Goal: Transaction & Acquisition: Purchase product/service

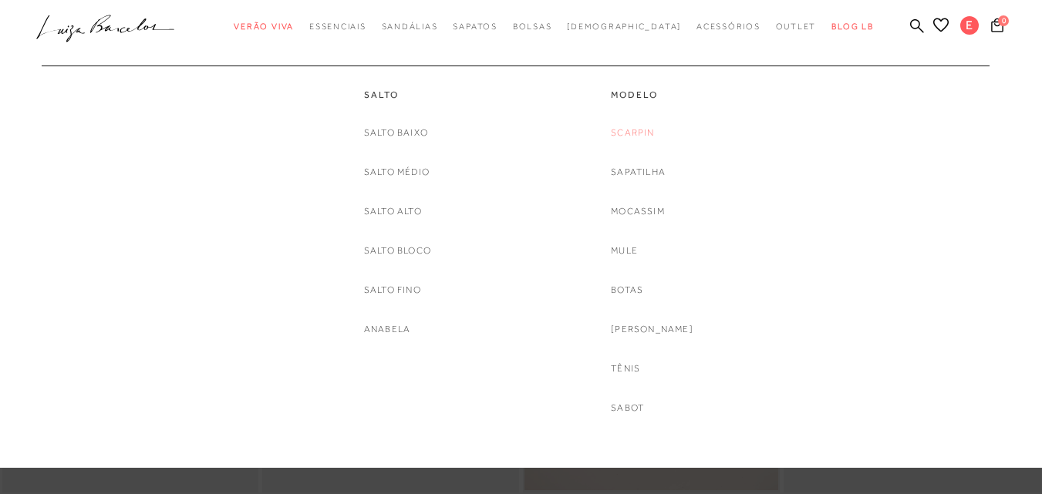
click at [648, 132] on link "Scarpin" at bounding box center [632, 133] width 43 height 16
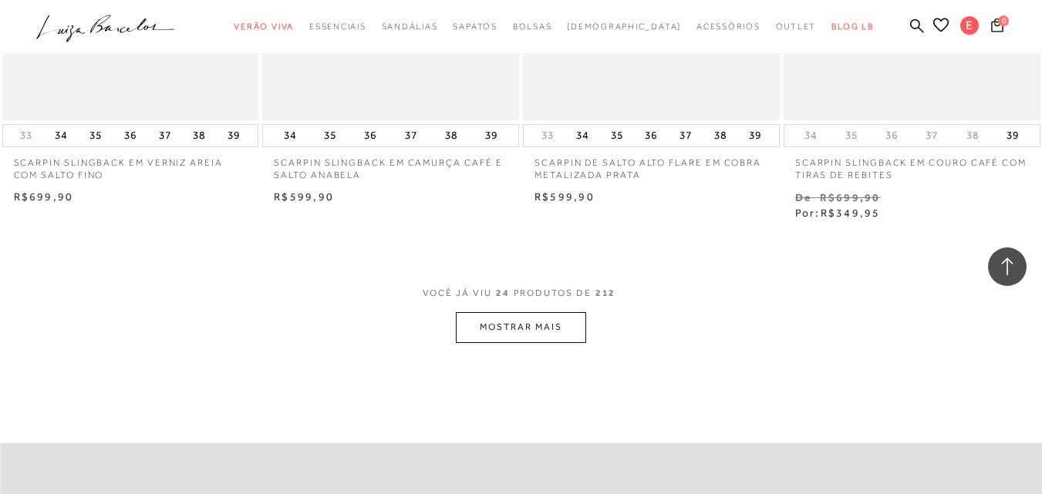
scroll to position [2843, 0]
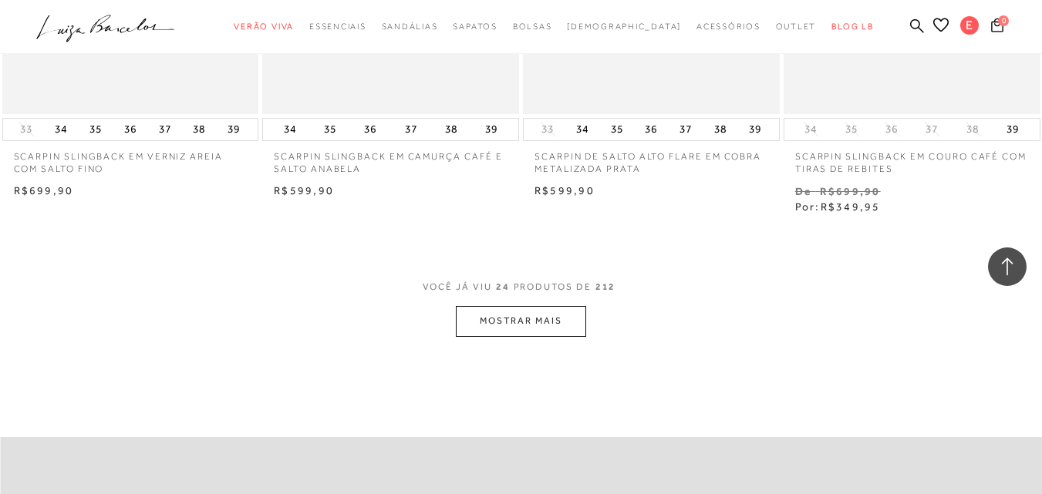
click at [517, 325] on button "MOSTRAR MAIS" at bounding box center [521, 321] width 130 height 30
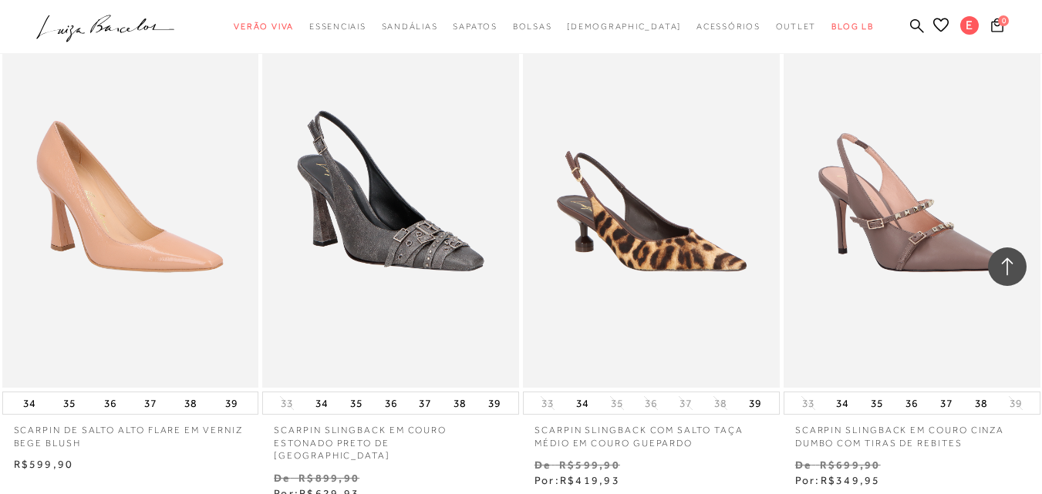
scroll to position [3082, 0]
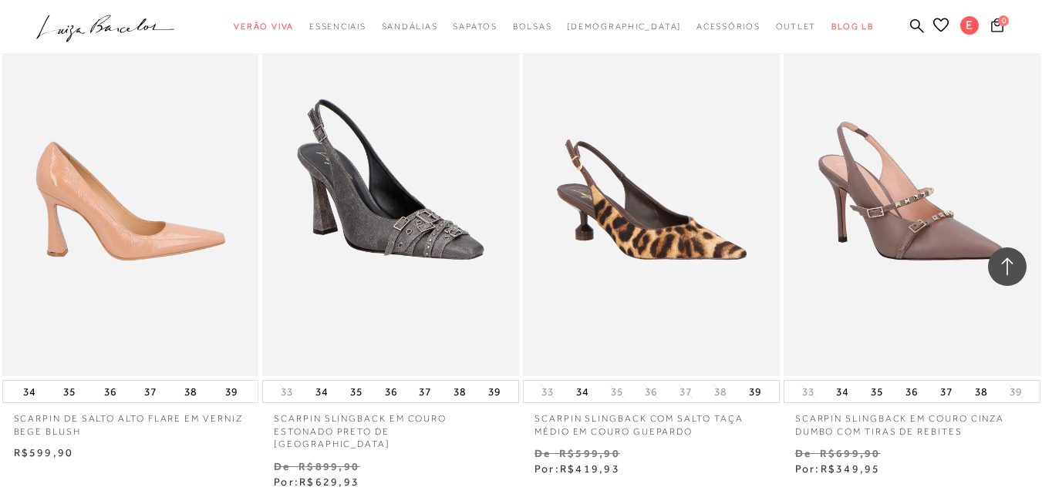
click at [145, 240] on img at bounding box center [131, 184] width 255 height 385
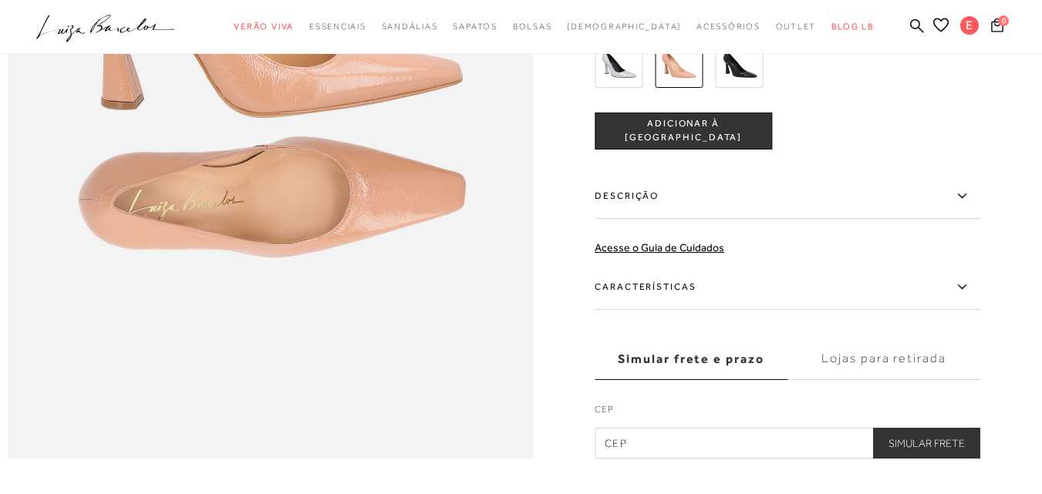
scroll to position [1108, 0]
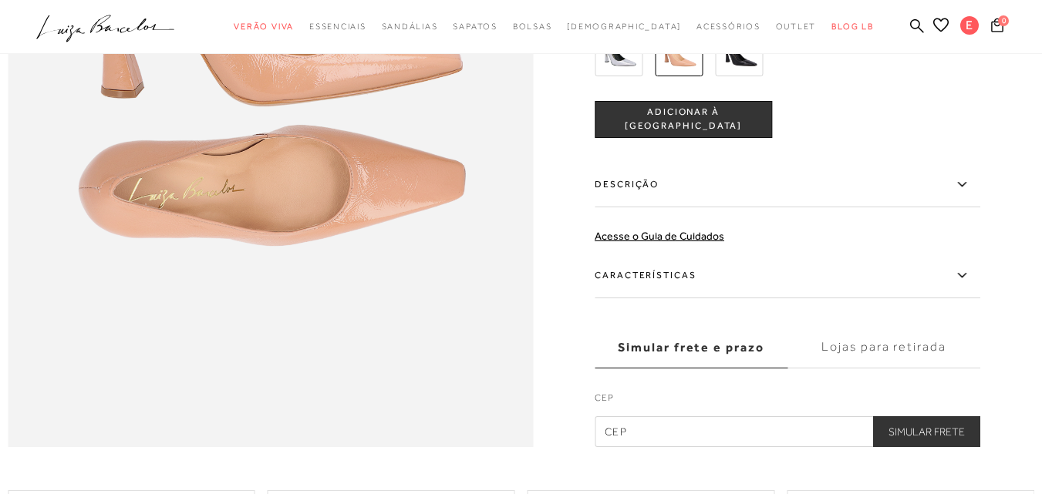
click at [650, 207] on label "Descrição" at bounding box center [786, 185] width 385 height 45
click at [0, 0] on input "Descrição" at bounding box center [0, 0] width 0 height 0
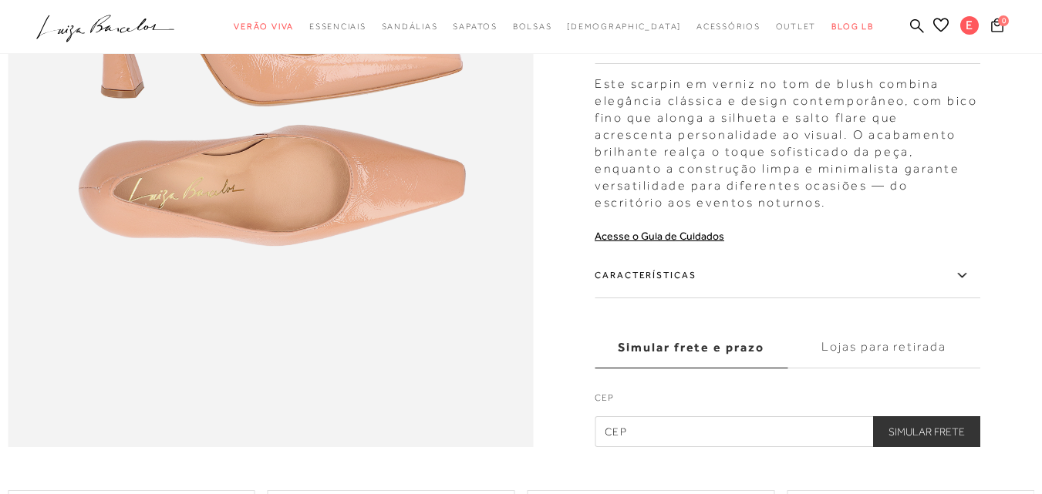
click at [669, 298] on label "Características" at bounding box center [786, 276] width 385 height 45
click at [0, 0] on input "Características" at bounding box center [0, 0] width 0 height 0
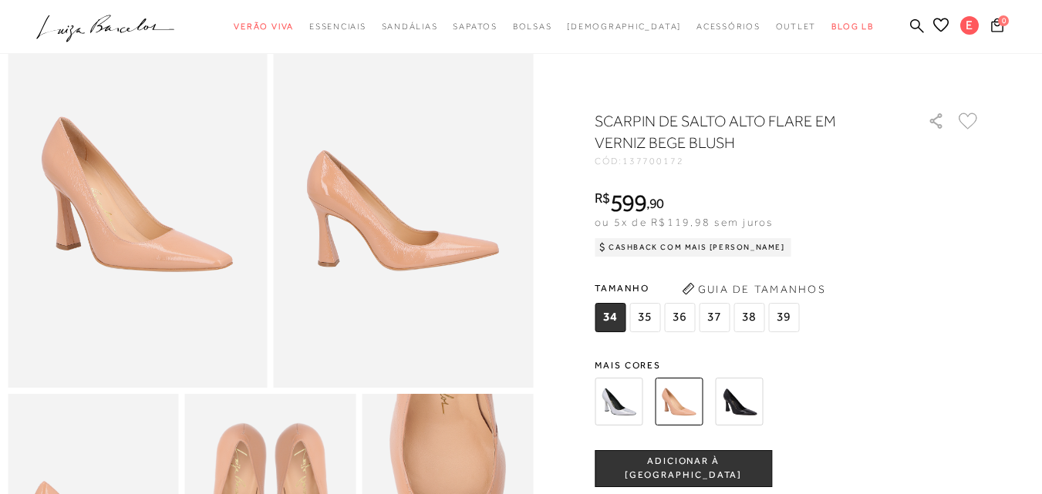
scroll to position [0, 0]
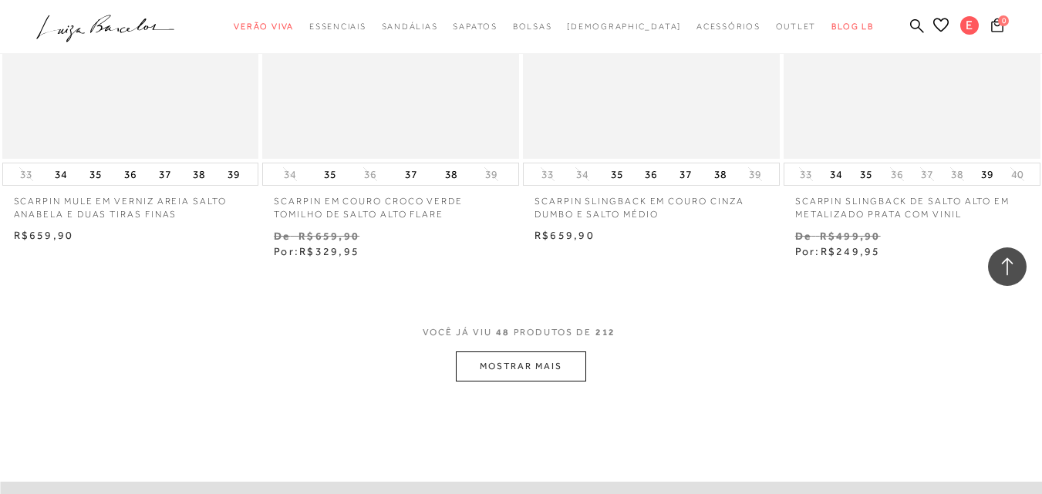
scroll to position [5886, 0]
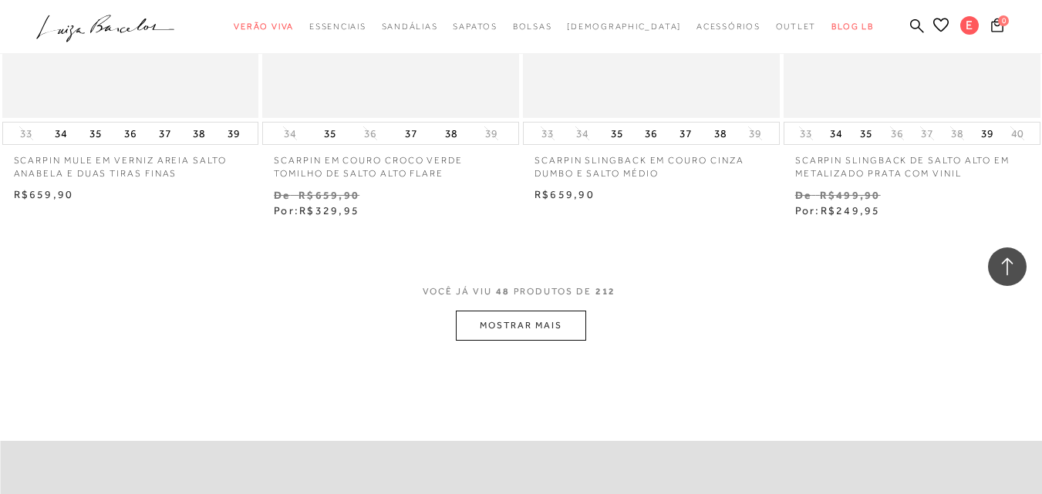
click at [506, 313] on button "MOSTRAR MAIS" at bounding box center [521, 326] width 130 height 30
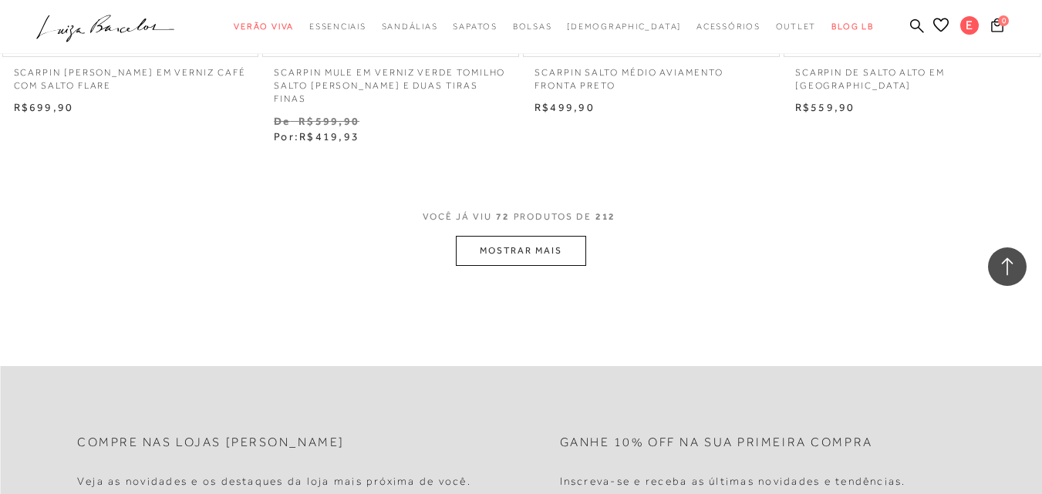
scroll to position [9073, 0]
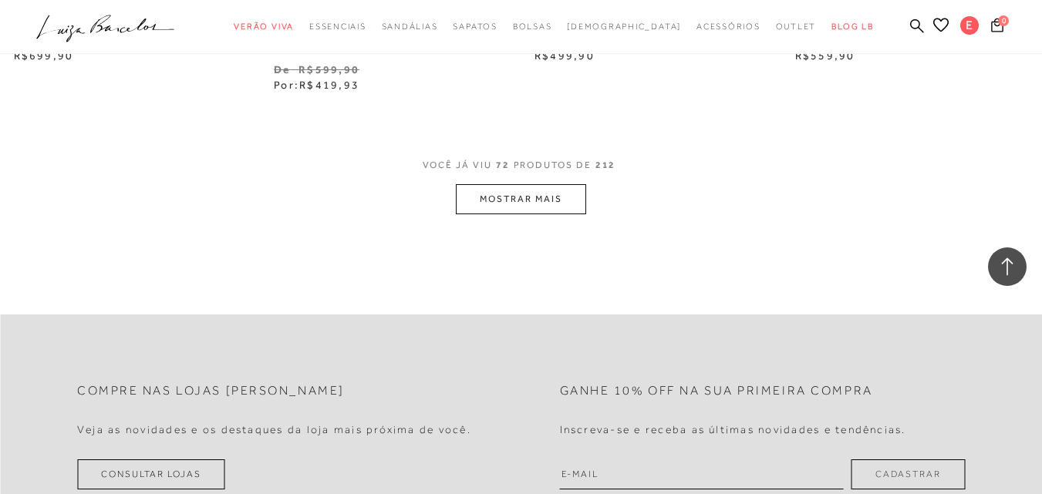
click at [488, 184] on button "MOSTRAR MAIS" at bounding box center [521, 199] width 130 height 30
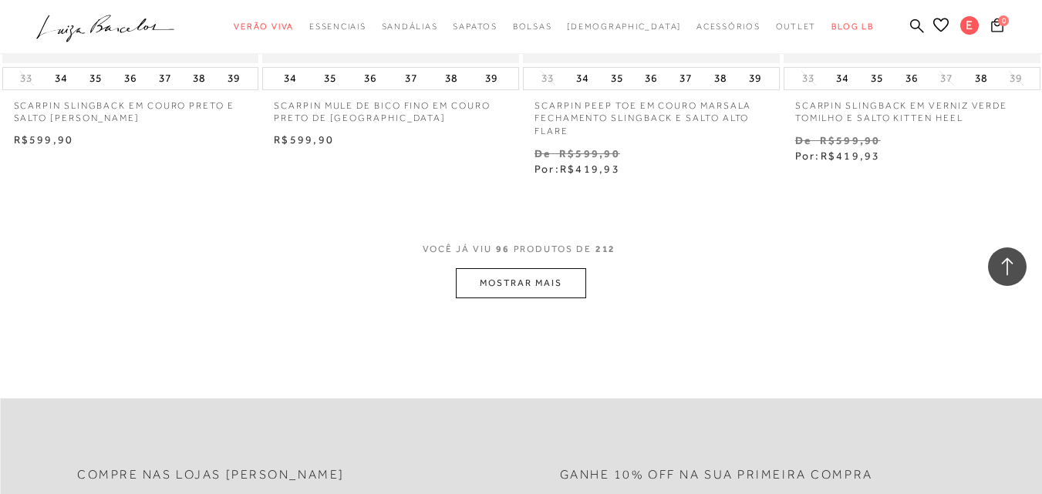
scroll to position [12063, 0]
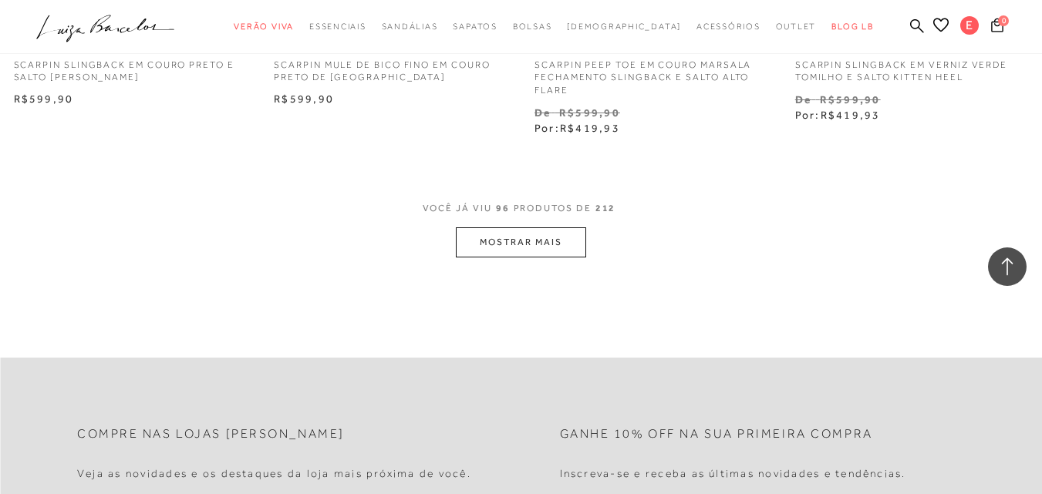
click at [537, 227] on button "MOSTRAR MAIS" at bounding box center [521, 242] width 130 height 30
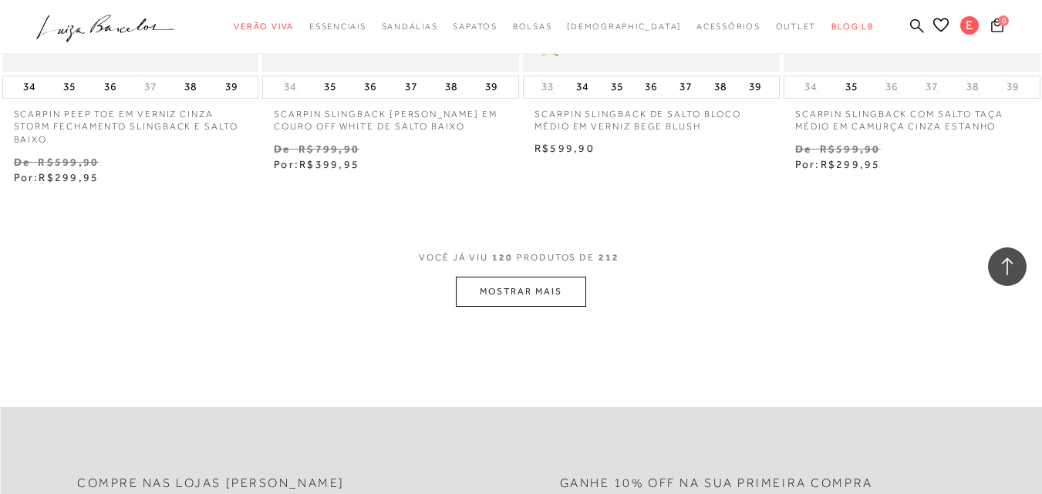
scroll to position [15146, 0]
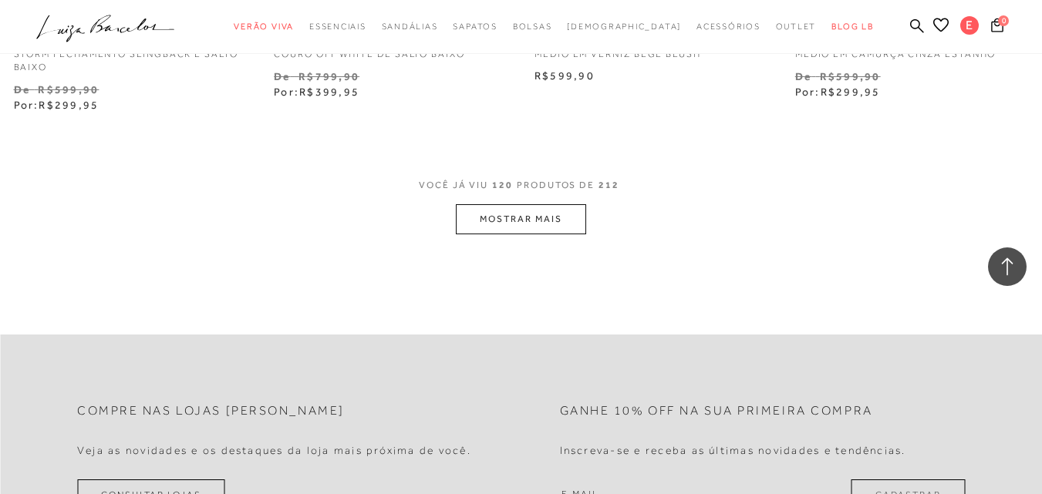
click at [494, 204] on button "MOSTRAR MAIS" at bounding box center [521, 219] width 130 height 30
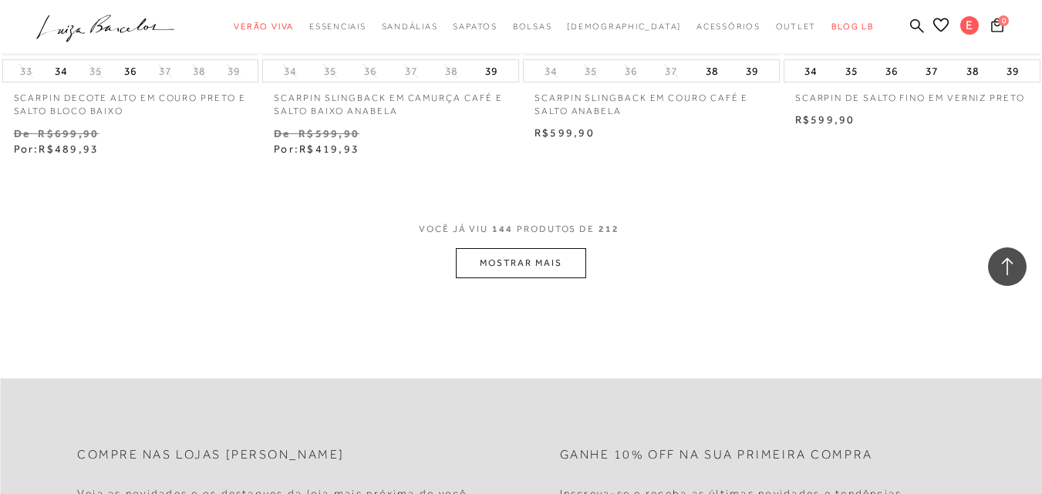
scroll to position [18198, 0]
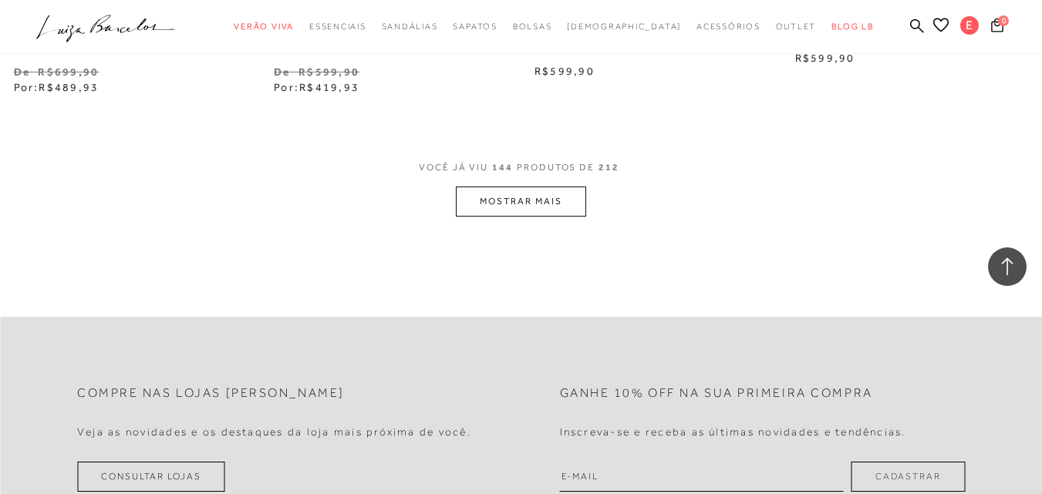
click at [525, 187] on button "MOSTRAR MAIS" at bounding box center [521, 202] width 130 height 30
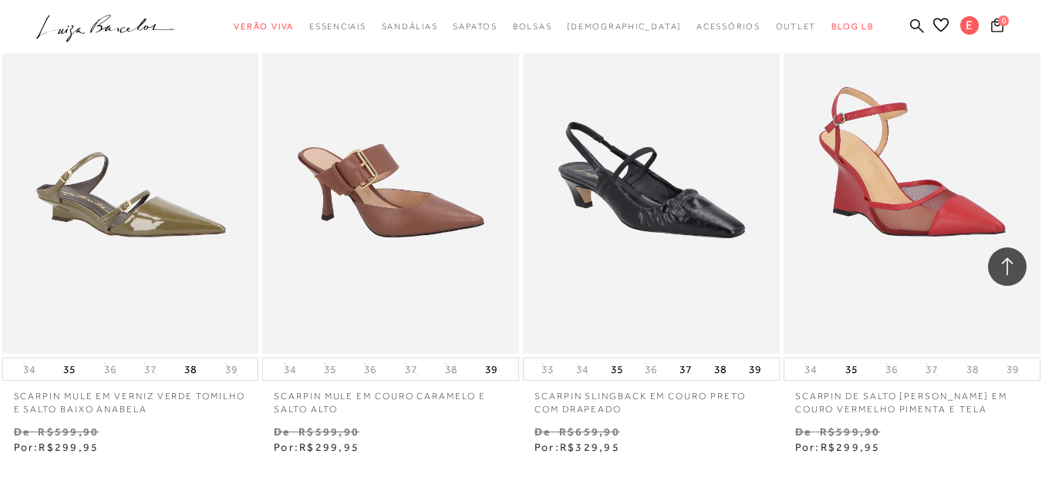
scroll to position [20992, 0]
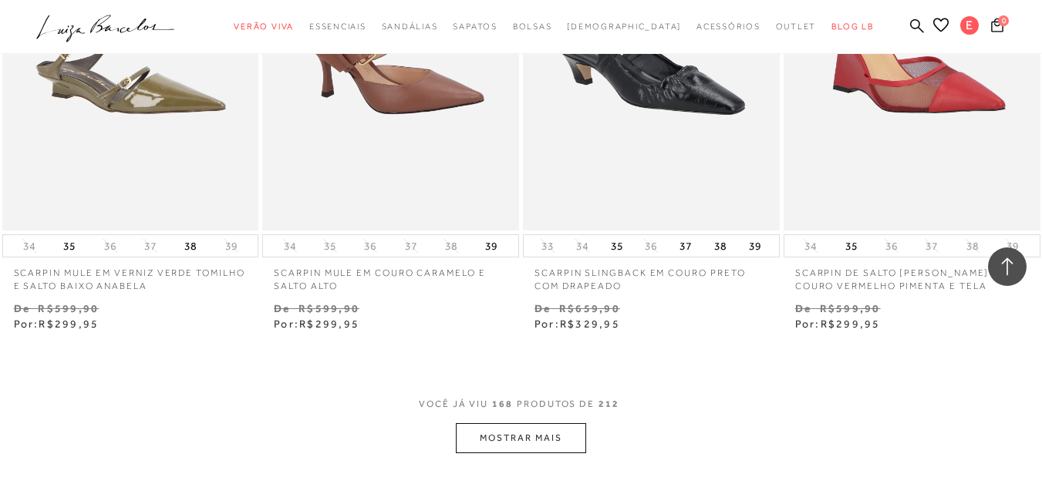
click at [545, 423] on button "MOSTRAR MAIS" at bounding box center [521, 438] width 130 height 30
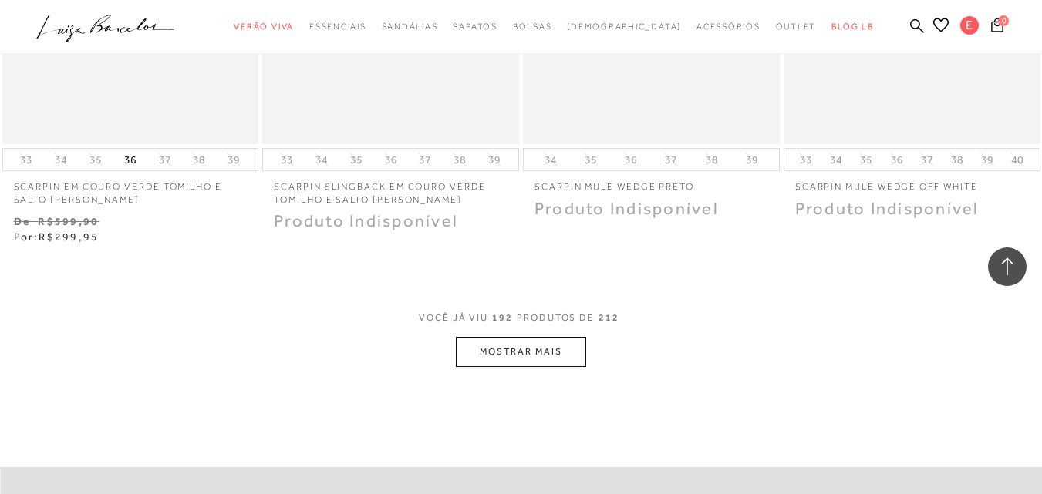
scroll to position [24189, 0]
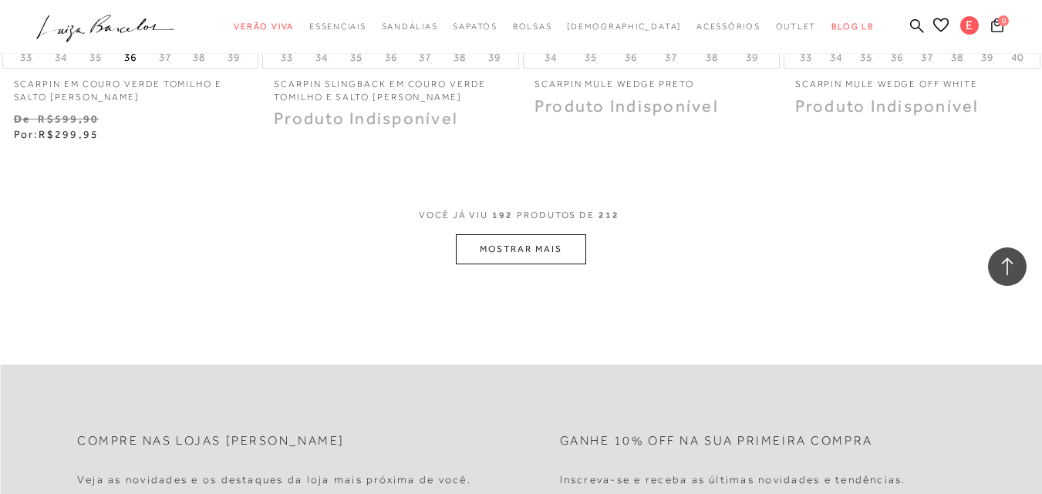
click at [535, 234] on button "MOSTRAR MAIS" at bounding box center [521, 249] width 130 height 30
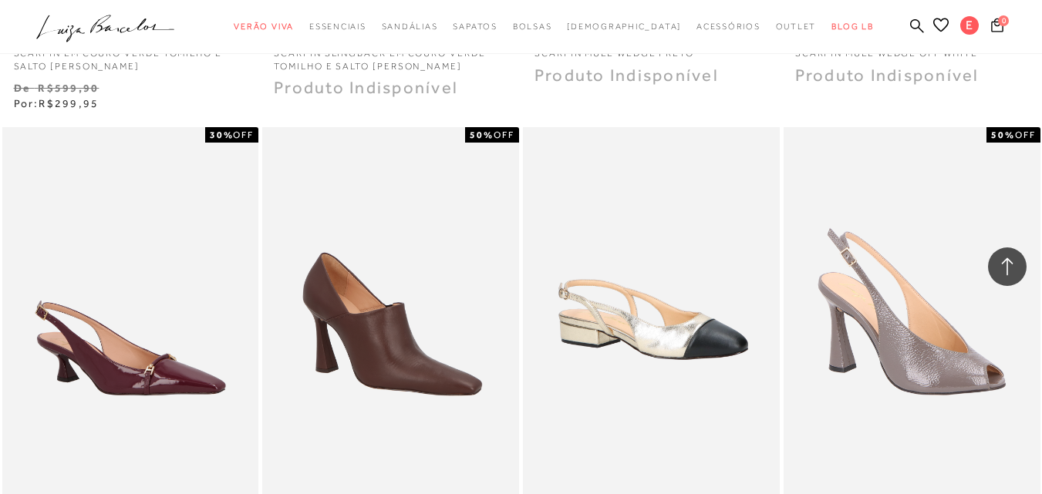
scroll to position [24292, 0]
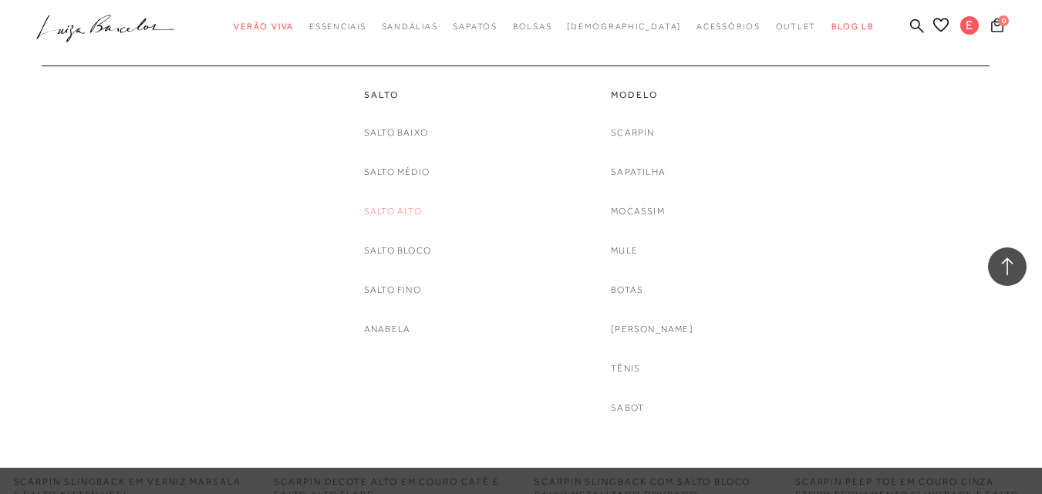
click at [391, 209] on link "Salto Alto" at bounding box center [393, 212] width 58 height 16
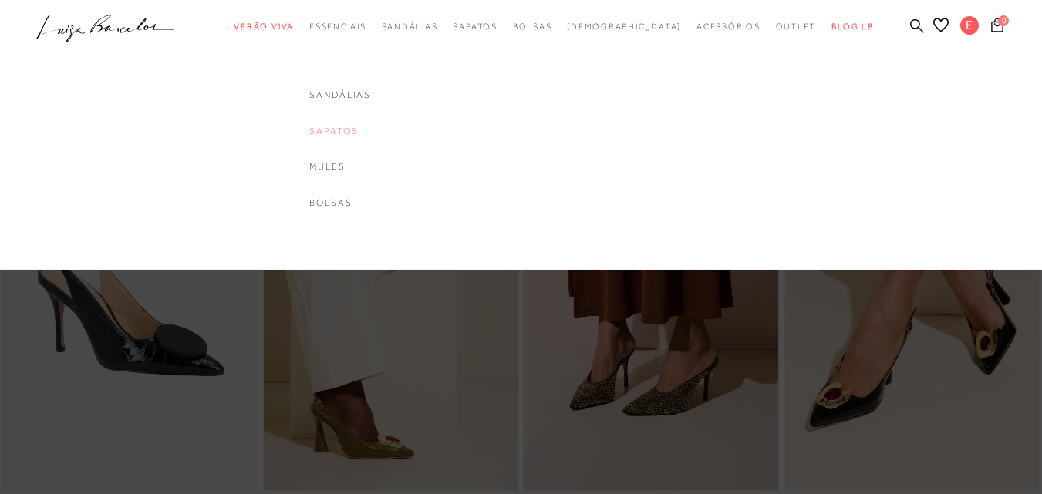
click at [355, 129] on link "Sapatos" at bounding box center [340, 131] width 62 height 13
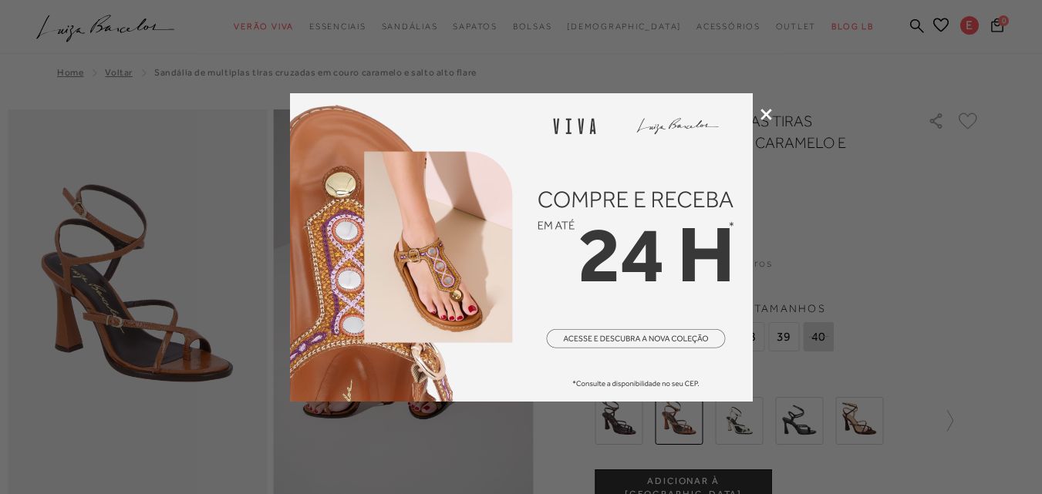
click at [767, 111] on icon at bounding box center [766, 115] width 12 height 12
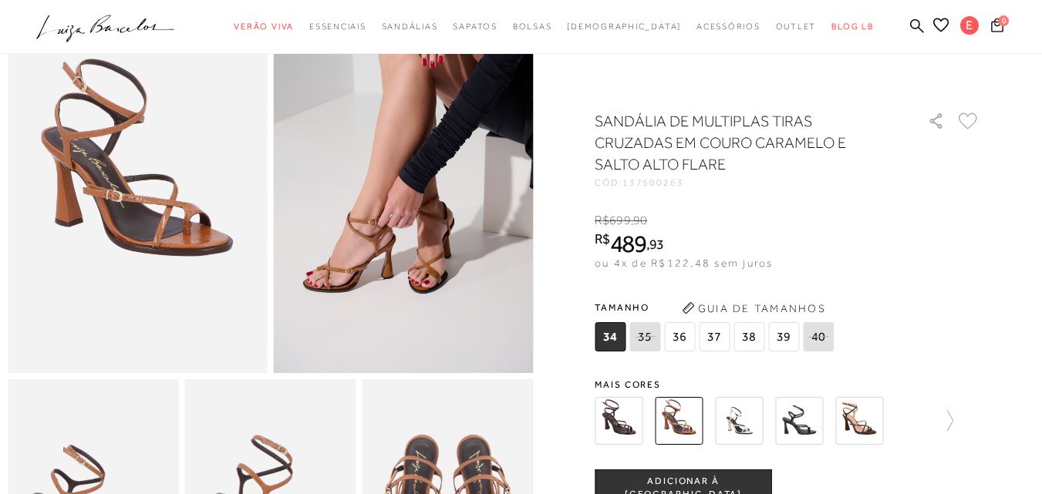
scroll to position [232, 0]
